Goal: Check status: Check status

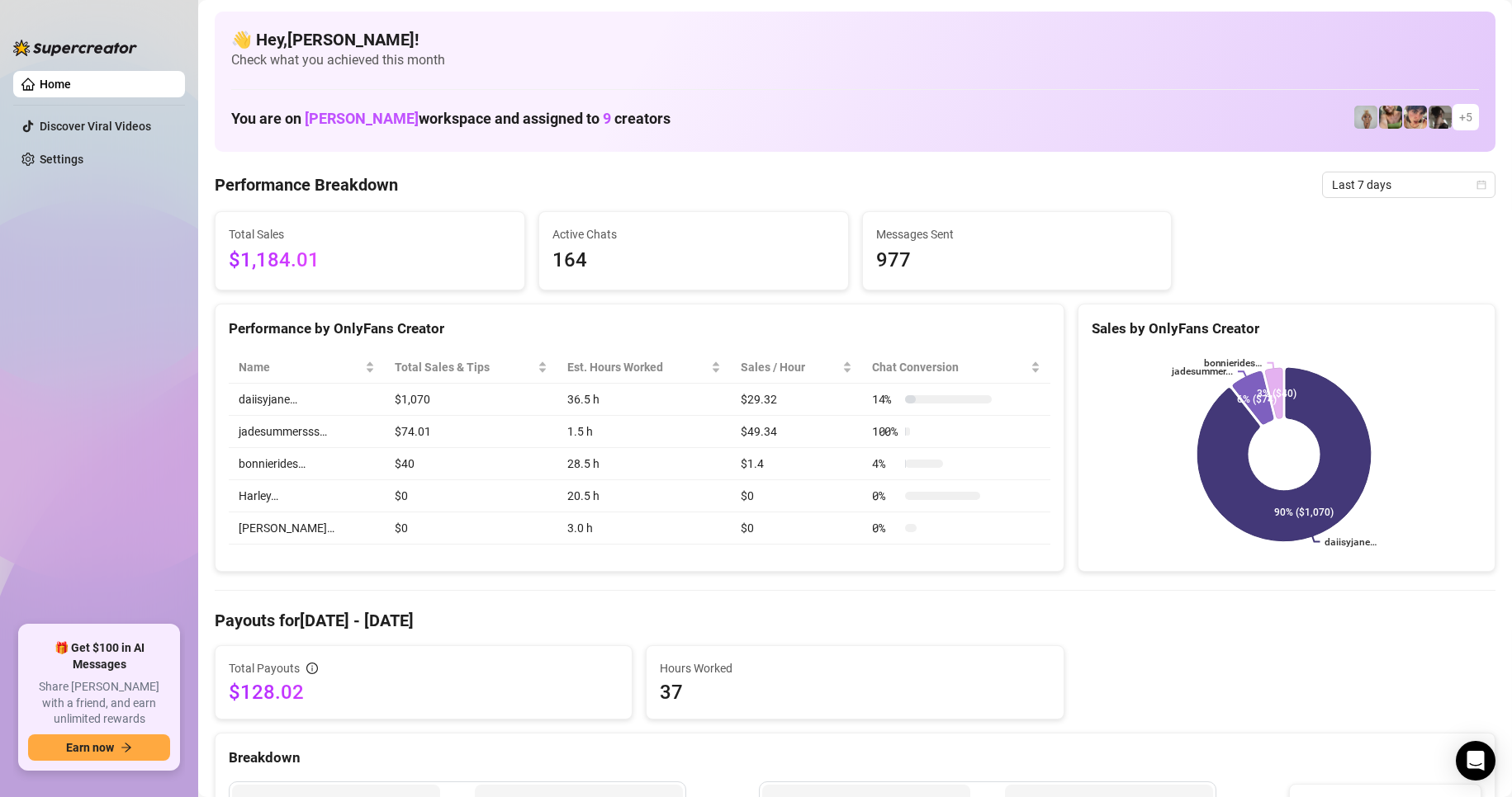
click at [1358, 174] on span "Last 7 days" at bounding box center [1408, 185] width 154 height 25
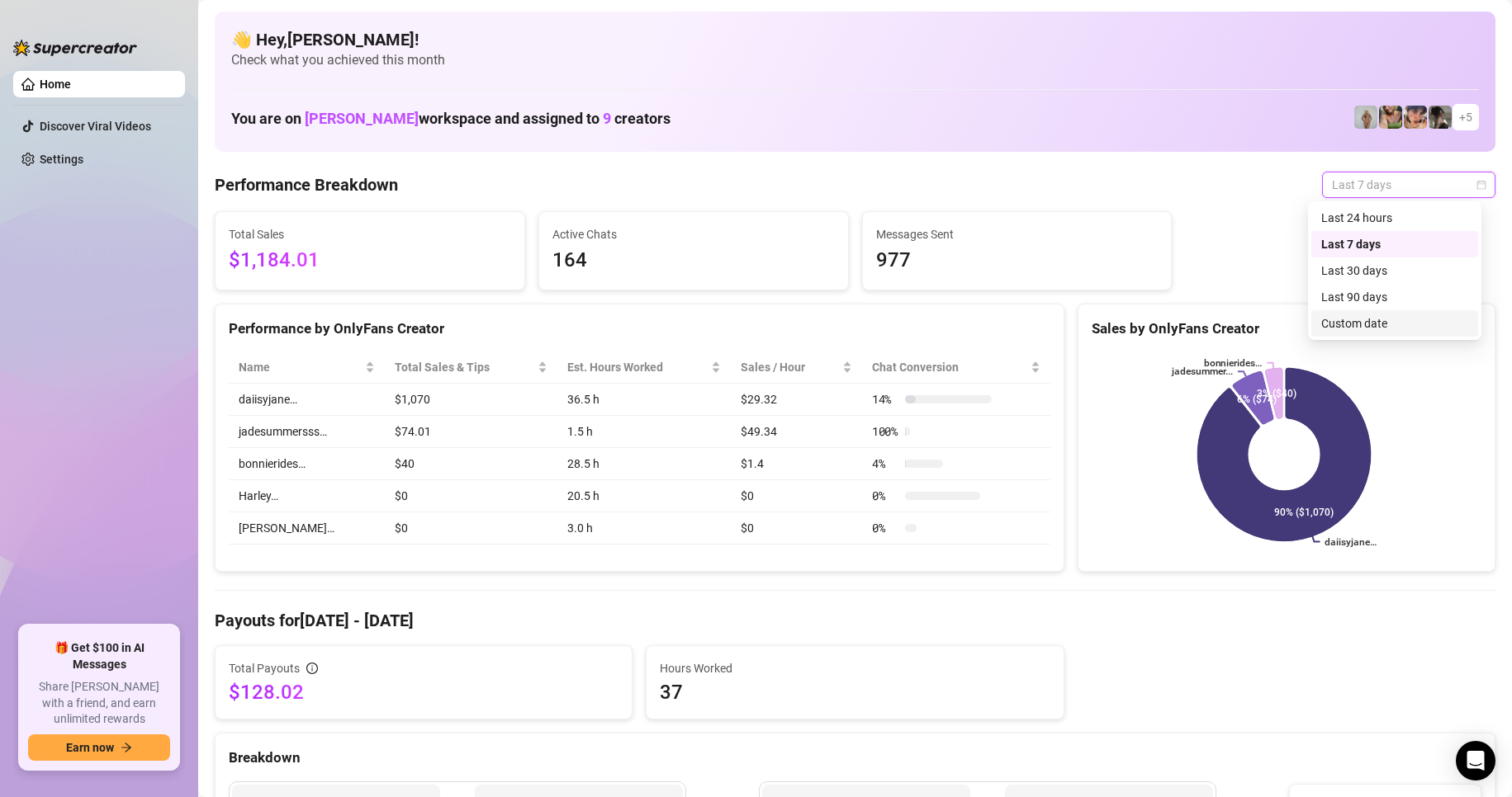
click at [1345, 330] on div "Custom date" at bounding box center [1394, 323] width 147 height 18
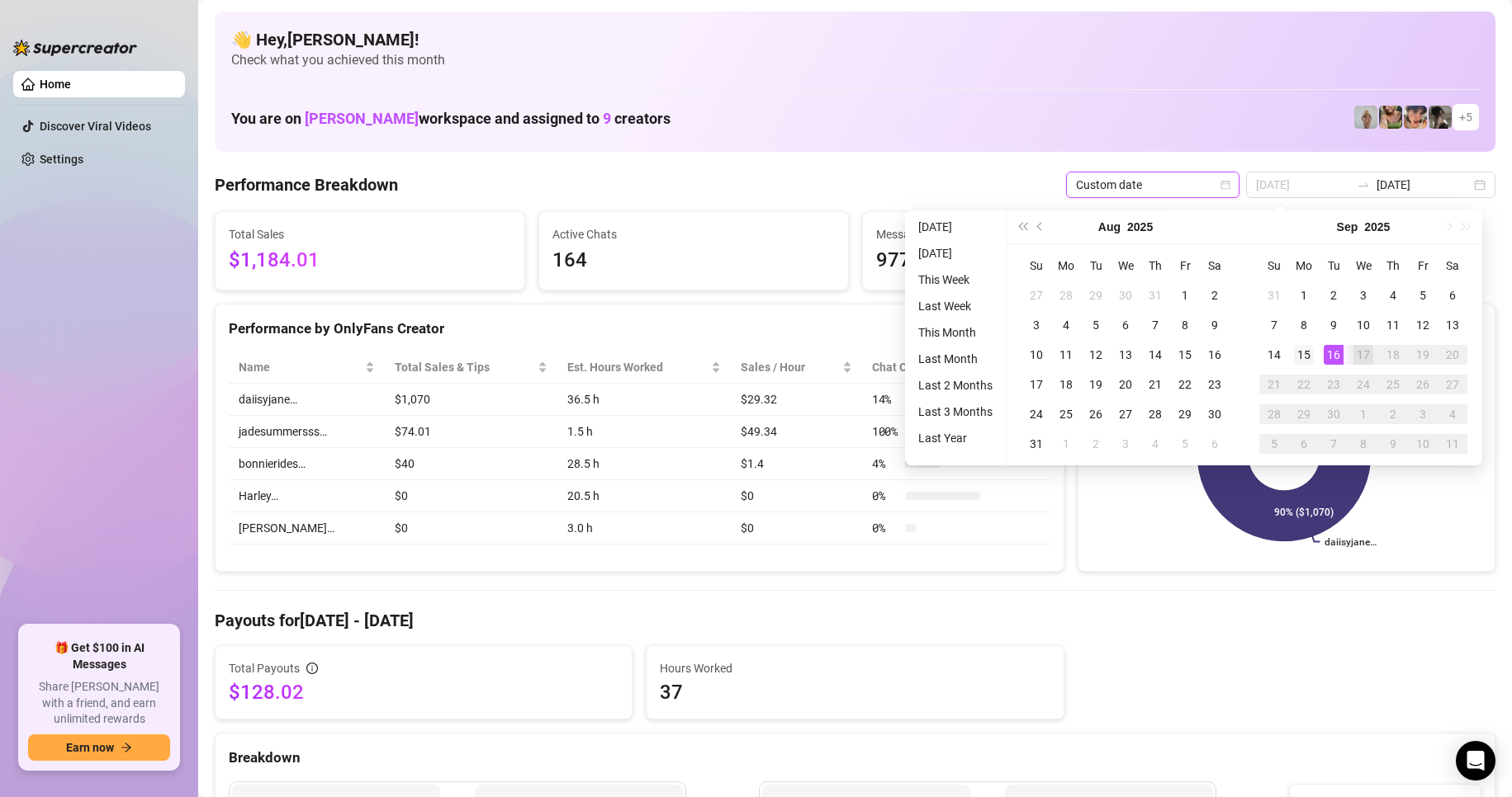
type input "[DATE]"
click at [1310, 353] on div "15" at bounding box center [1303, 355] width 20 height 20
type input "[DATE]"
click at [1330, 354] on div "16" at bounding box center [1333, 355] width 20 height 20
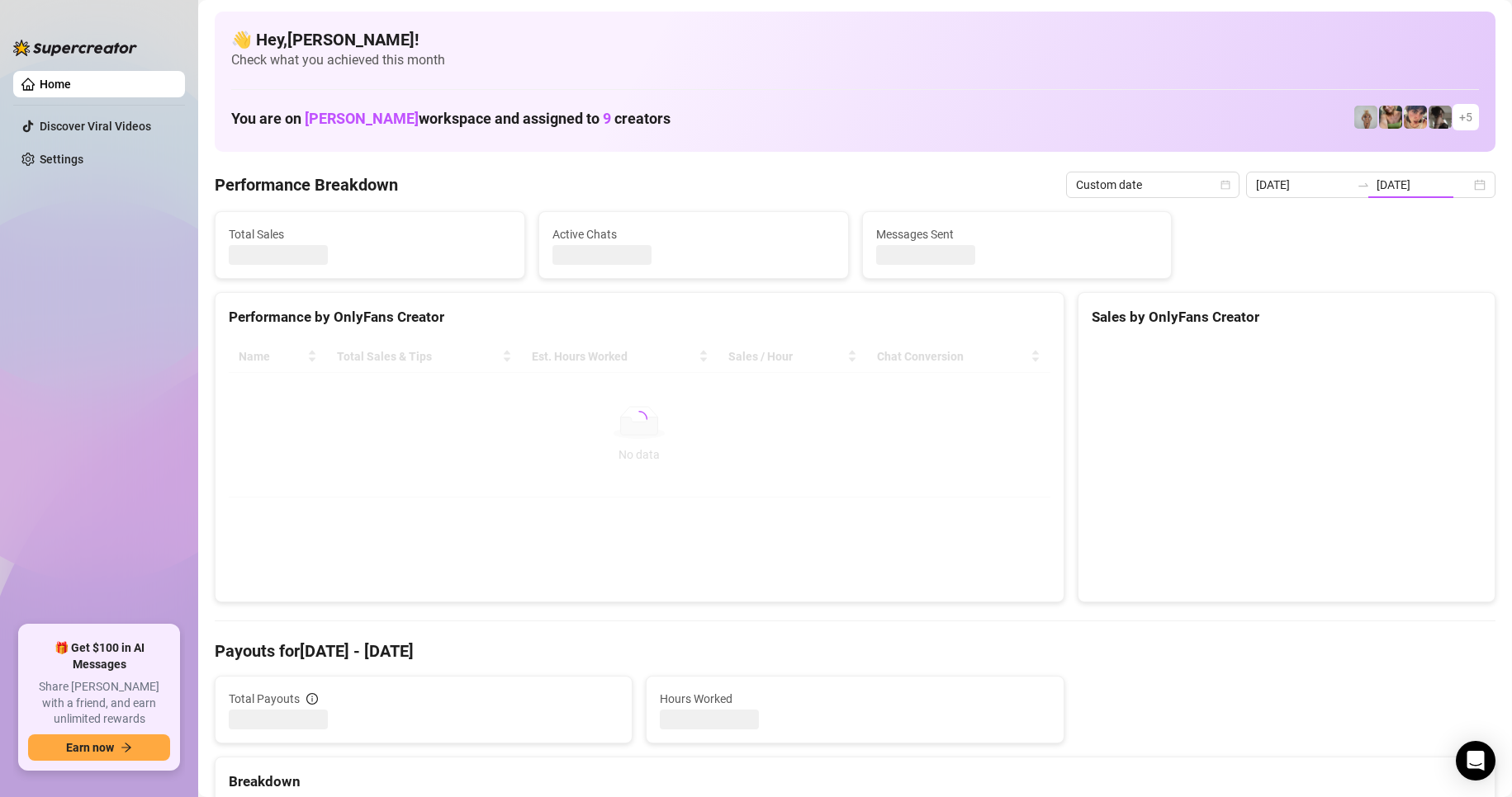
type input "[DATE]"
